Goal: Complete application form: Complete application form

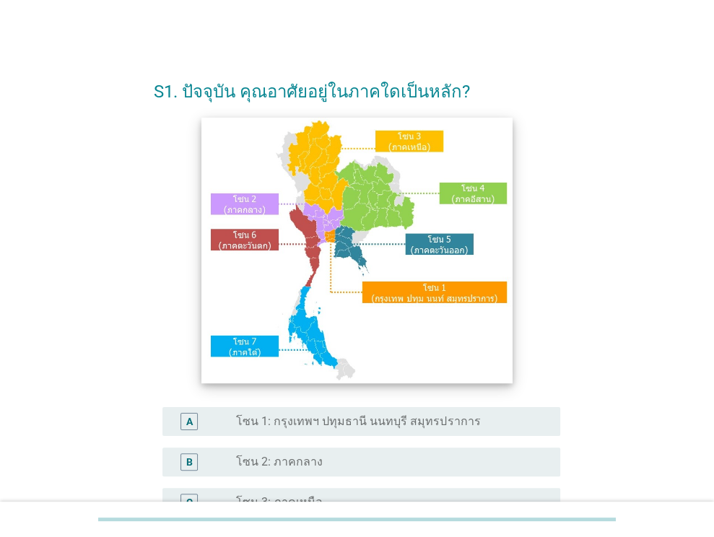
scroll to position [327, 0]
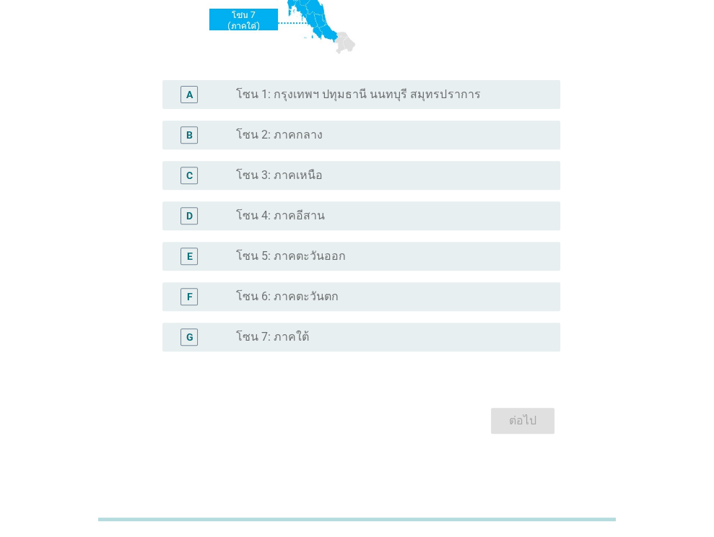
click at [320, 224] on div "radio_button_unchecked โซน 4: ภาคอีสาน" at bounding box center [392, 215] width 312 height 17
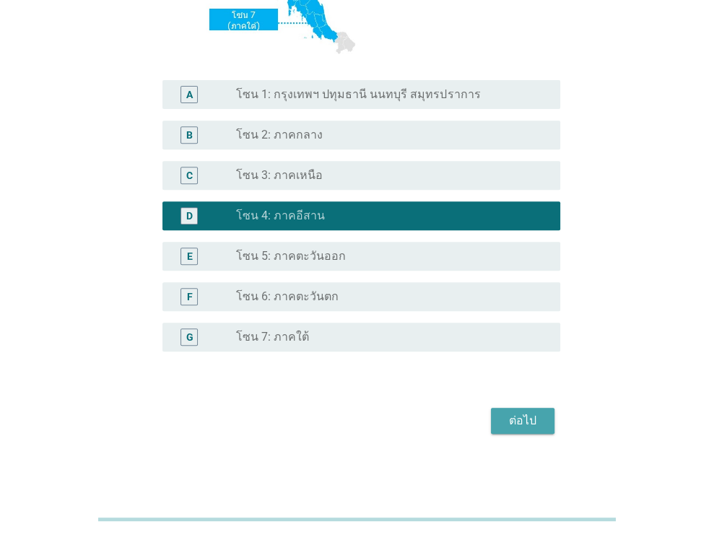
click at [532, 412] on div "ต่อไป" at bounding box center [522, 420] width 40 height 17
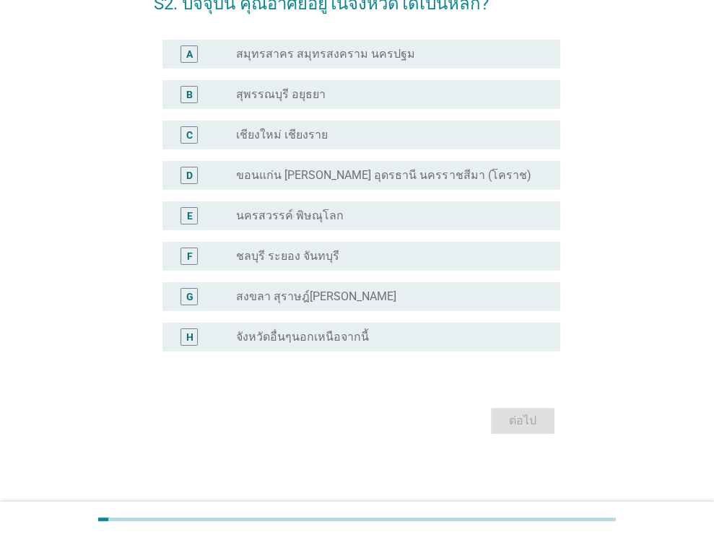
scroll to position [0, 0]
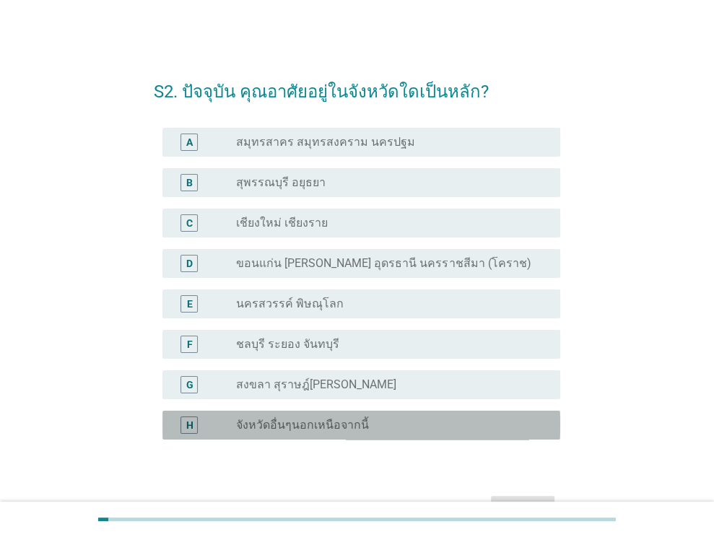
click at [308, 418] on label "จังหวัดอื่นๆนอกเหนือจากนี้" at bounding box center [302, 425] width 133 height 14
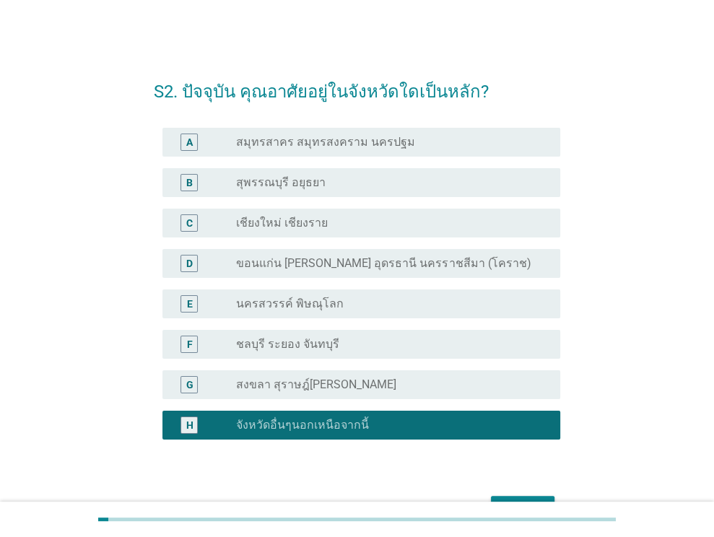
scroll to position [88, 0]
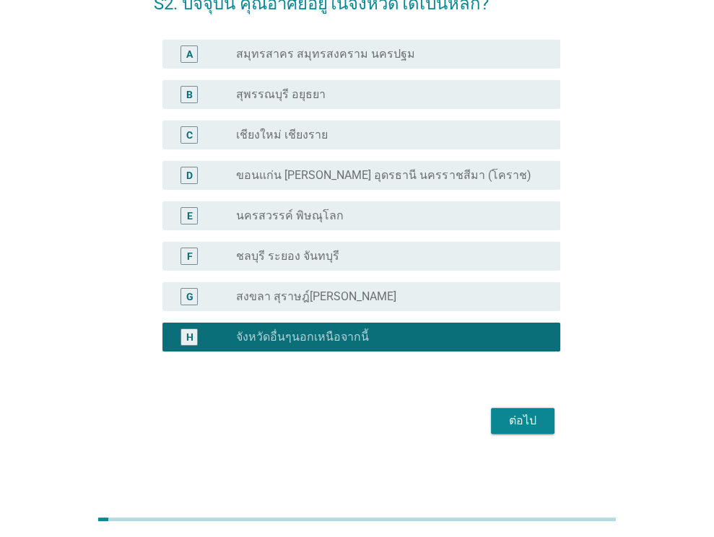
click at [526, 421] on div "ต่อไป" at bounding box center [522, 420] width 40 height 17
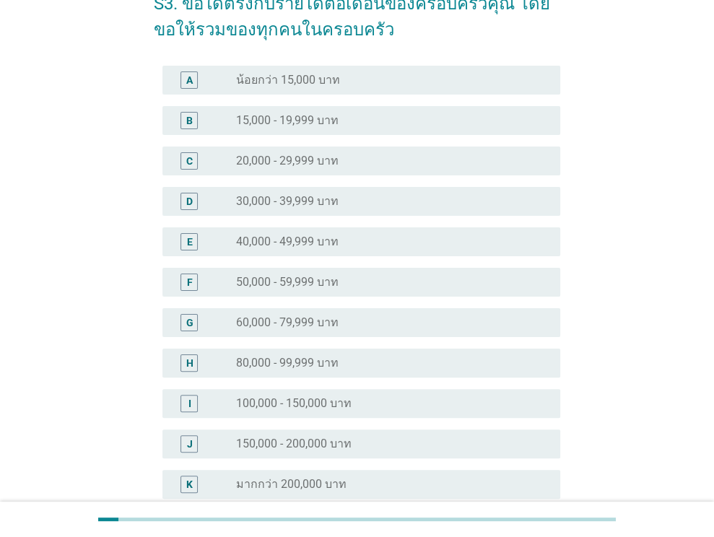
scroll to position [0, 0]
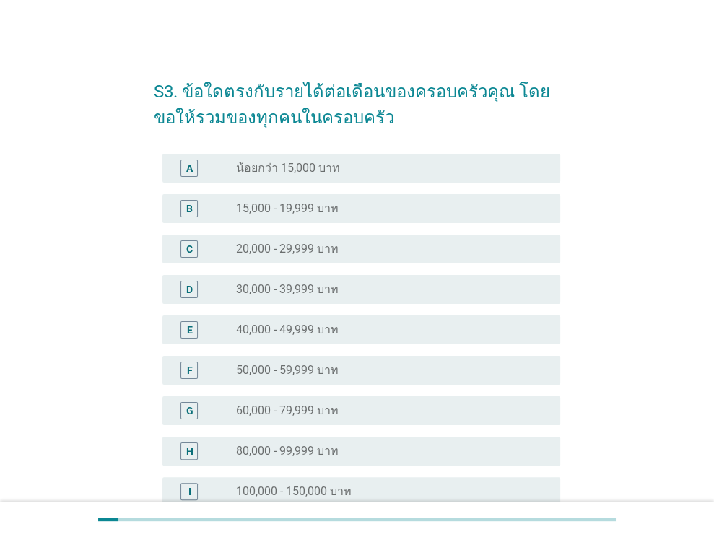
click at [289, 250] on label "20,000 - 29,999 บาท" at bounding box center [287, 249] width 102 height 14
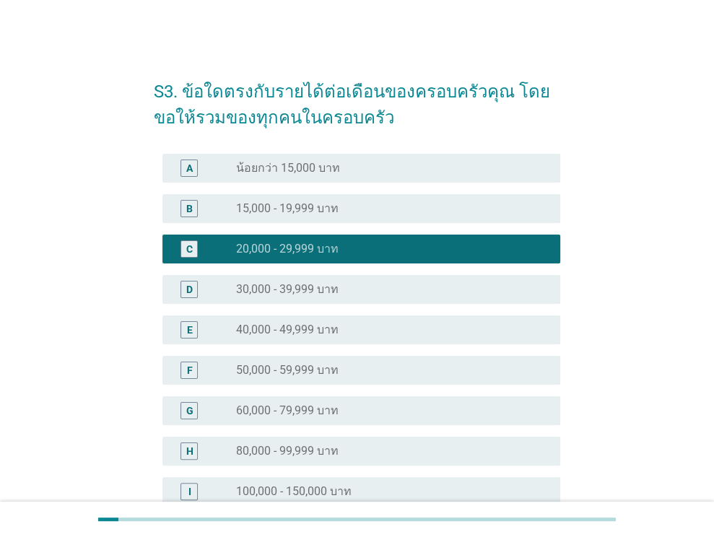
scroll to position [235, 0]
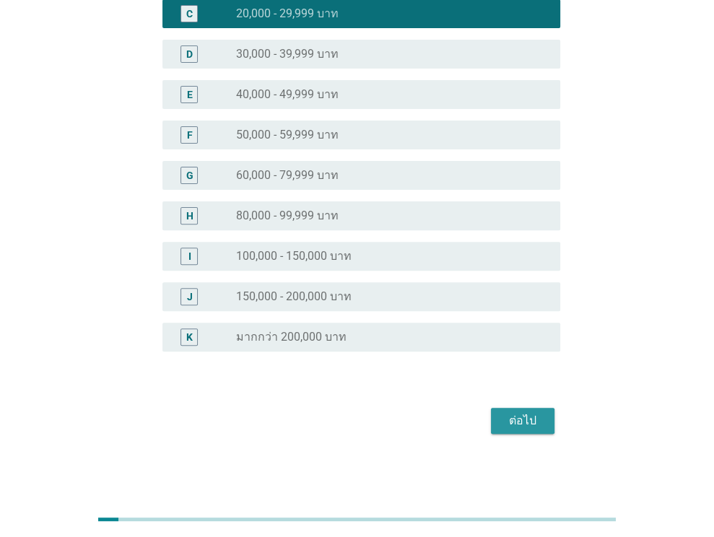
drag, startPoint x: 523, startPoint y: 426, endPoint x: 501, endPoint y: 416, distance: 24.5
click at [522, 425] on div "ต่อไป" at bounding box center [522, 420] width 40 height 17
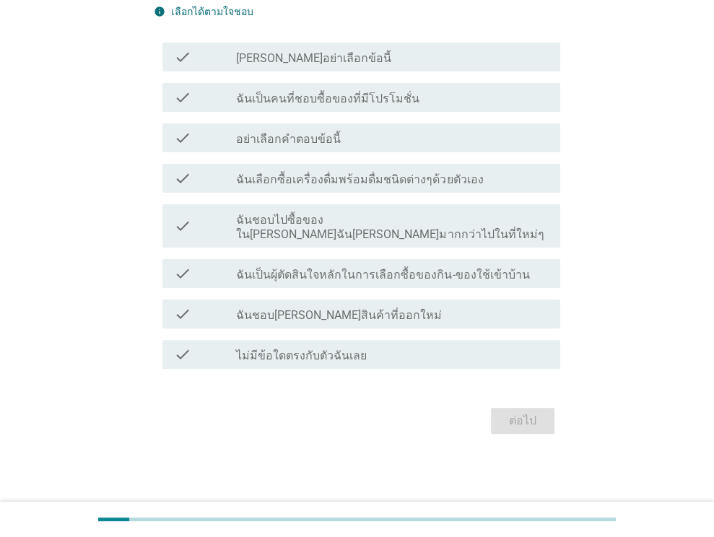
scroll to position [0, 0]
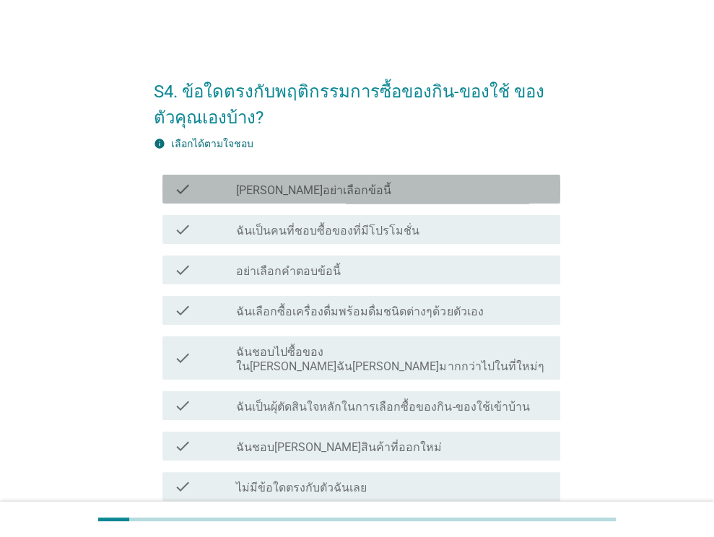
click at [329, 187] on div "check_box_outline_blank [PERSON_NAME]อย่าเลือกข้อนี้" at bounding box center [392, 188] width 312 height 17
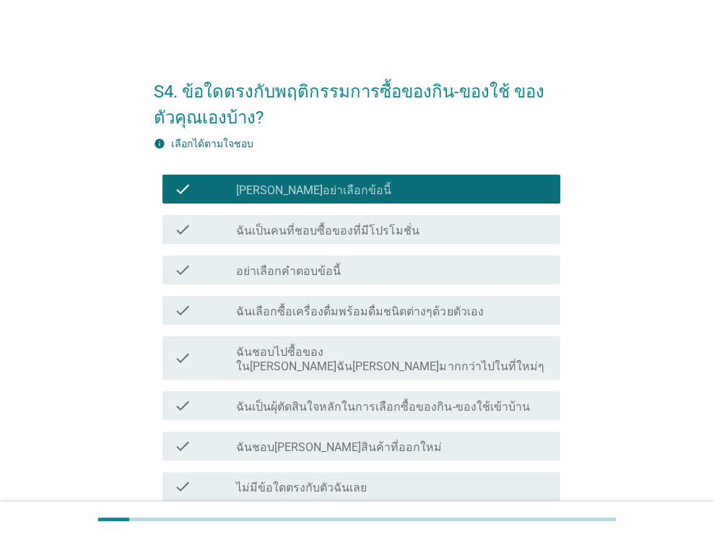
click at [326, 229] on label "ฉันเป็นคนที่ชอบซื้อของที่มีโปรโมชั่น" at bounding box center [327, 231] width 183 height 14
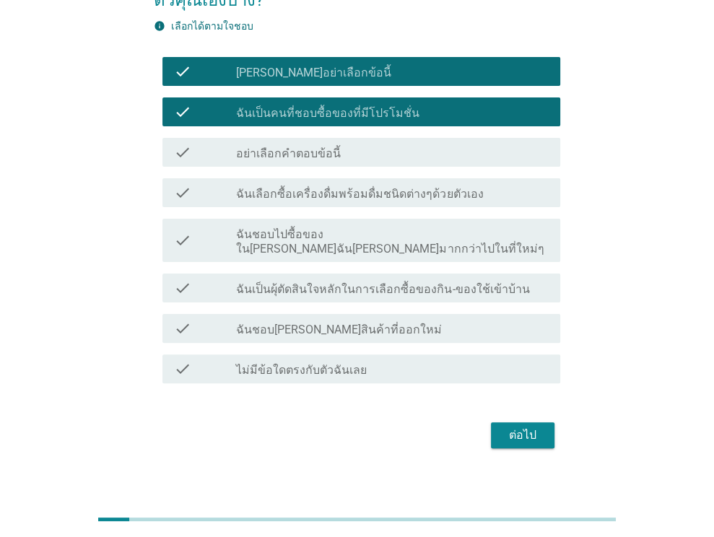
scroll to position [45, 0]
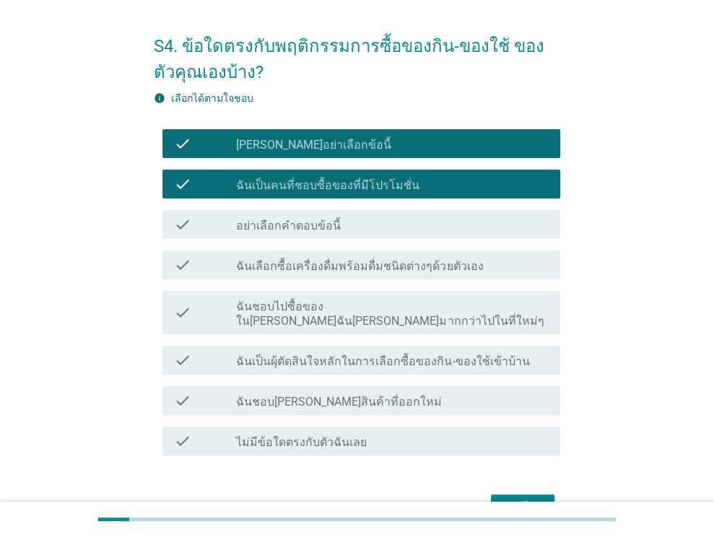
click at [343, 264] on label "ฉันเลือกซื้อเครื่องดื่มพร้อมดื่มชนิดต่างๆด้วยตัวเอง" at bounding box center [359, 266] width 247 height 14
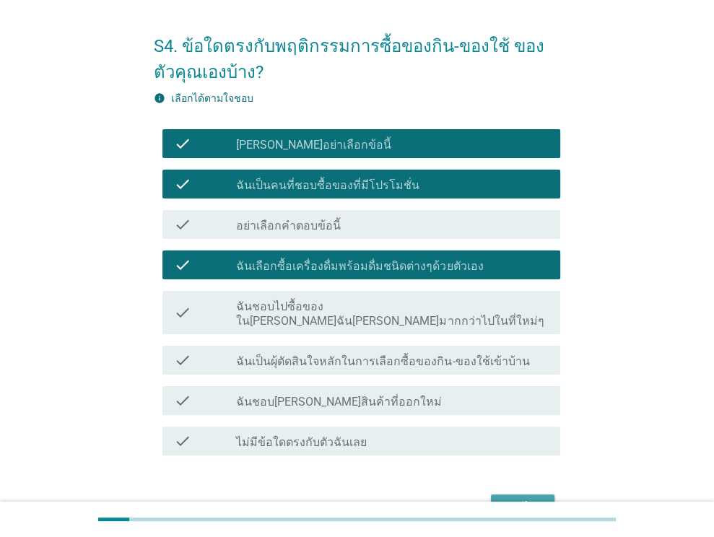
click at [531, 499] on div "ต่อไป" at bounding box center [522, 507] width 40 height 17
